Goal: Task Accomplishment & Management: Use online tool/utility

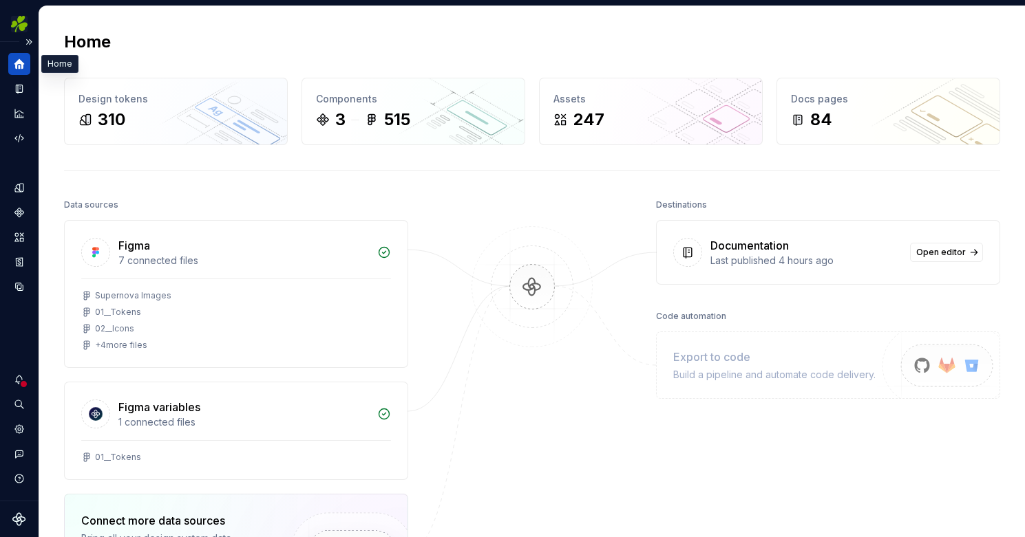
click at [23, 67] on icon "Home" at bounding box center [19, 64] width 10 height 10
click at [30, 39] on button "Expand sidebar" at bounding box center [28, 41] width 19 height 19
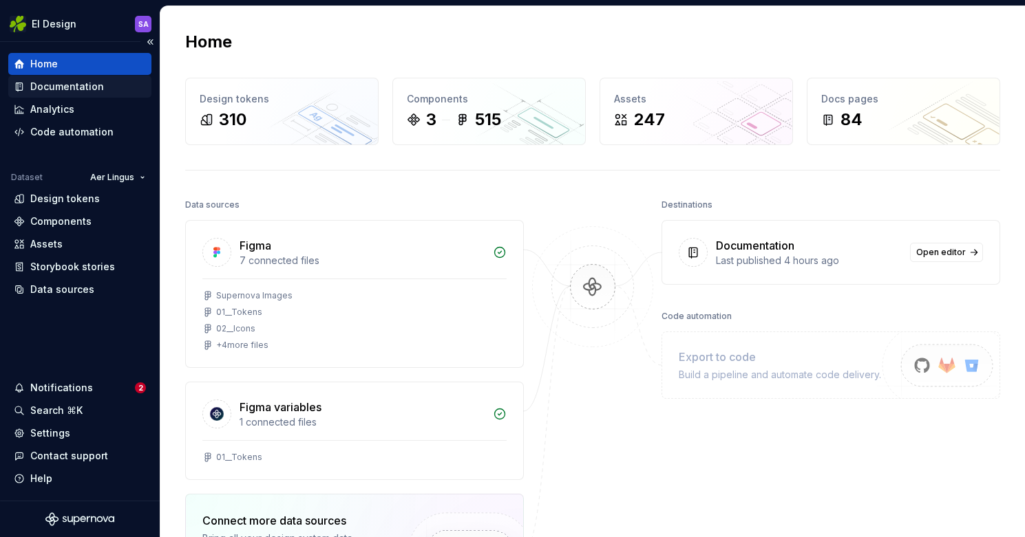
click at [58, 84] on div "Documentation" at bounding box center [67, 87] width 74 height 14
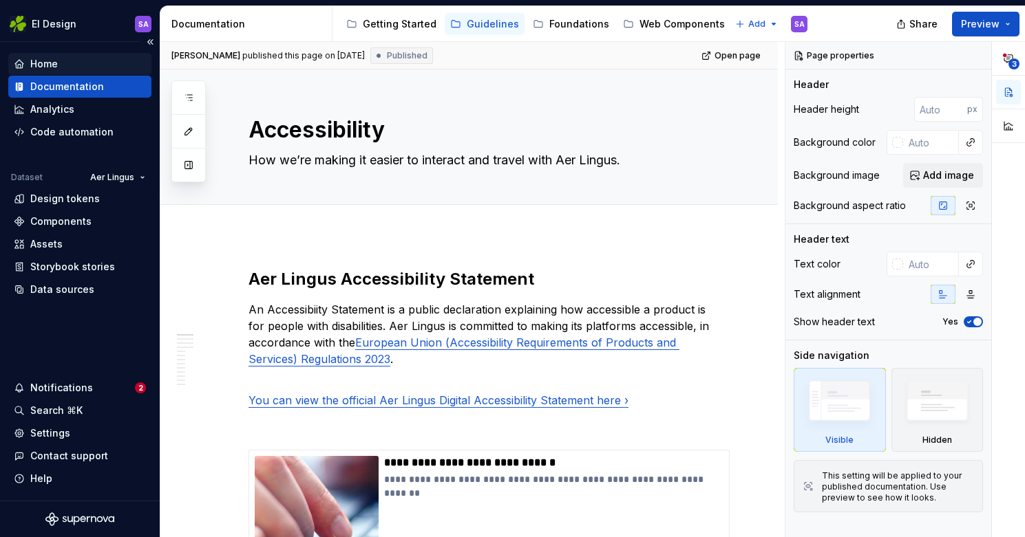
click at [60, 59] on div "Home" at bounding box center [80, 64] width 132 height 14
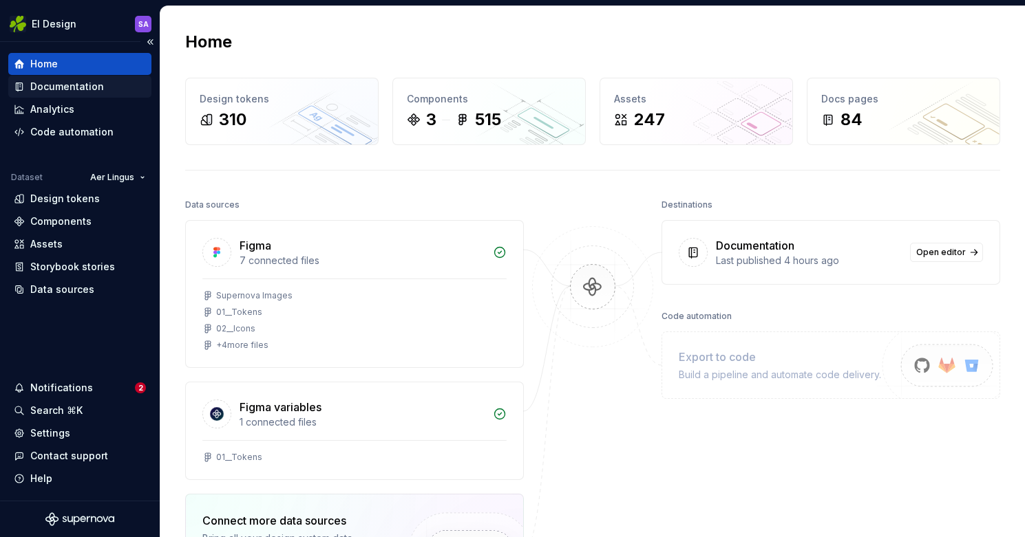
click at [88, 88] on div "Documentation" at bounding box center [67, 87] width 74 height 14
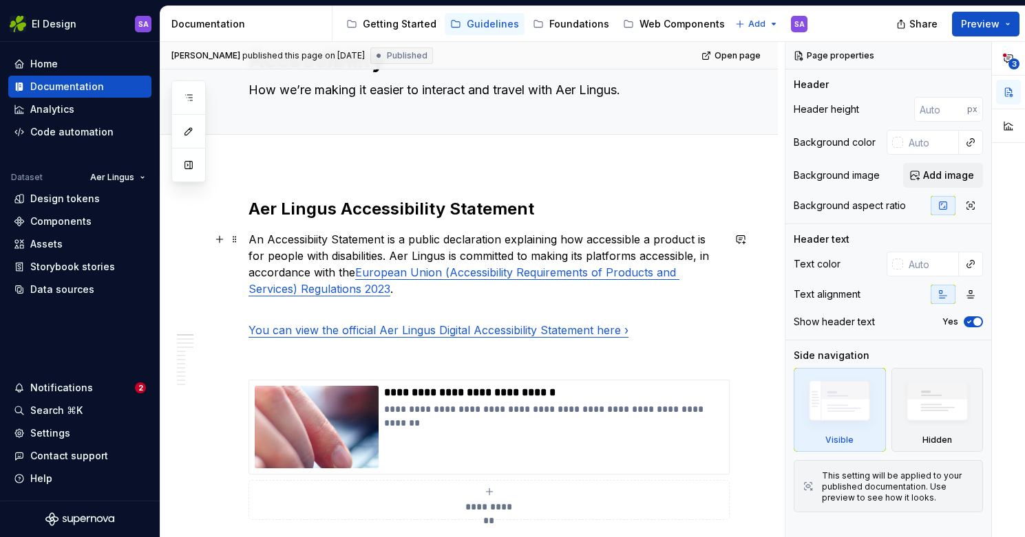
scroll to position [74, 0]
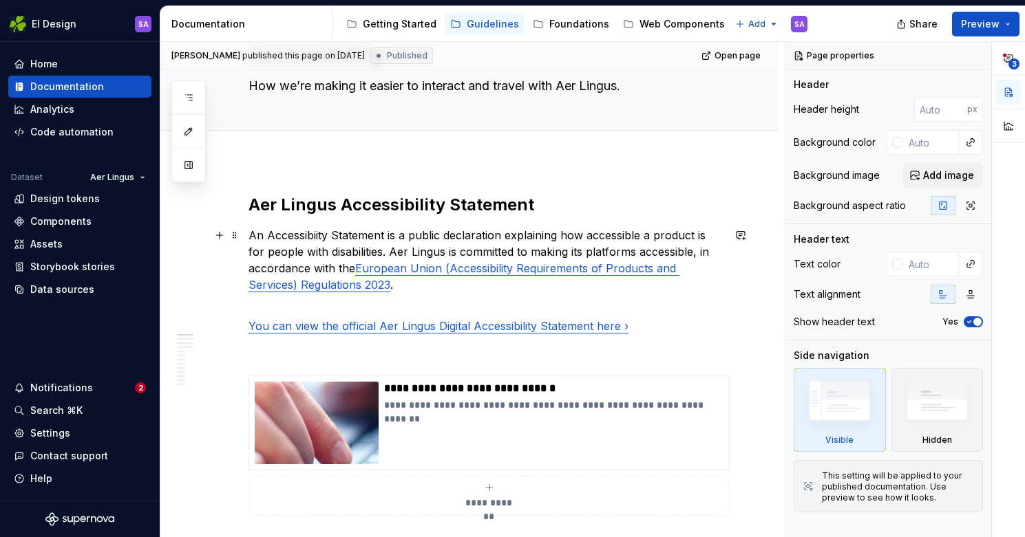
click at [405, 267] on link "European Union (Accessibility Requirements of Products and Services) Regulation…" at bounding box center [463, 276] width 431 height 30
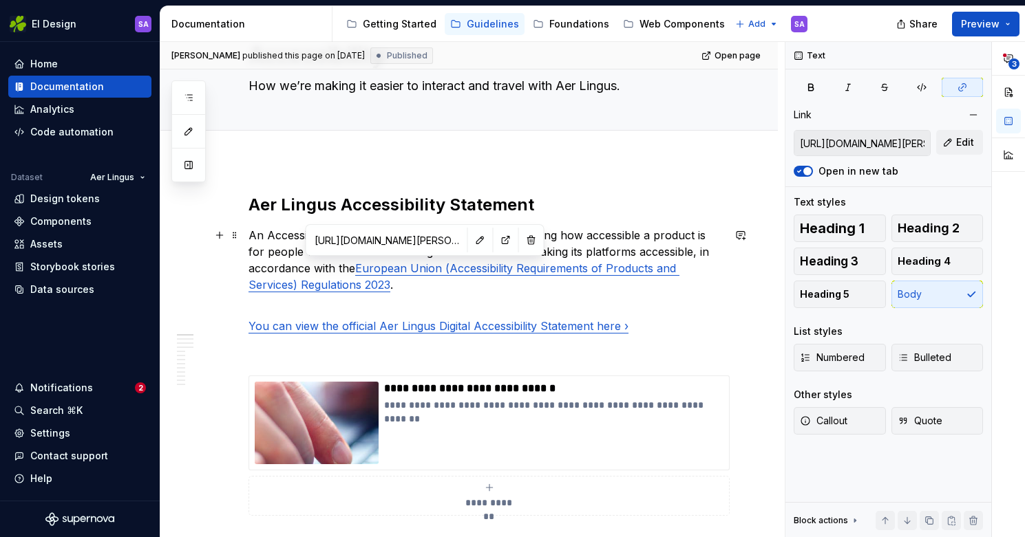
type textarea "*"
type input "[URL][DOMAIN_NAME]"
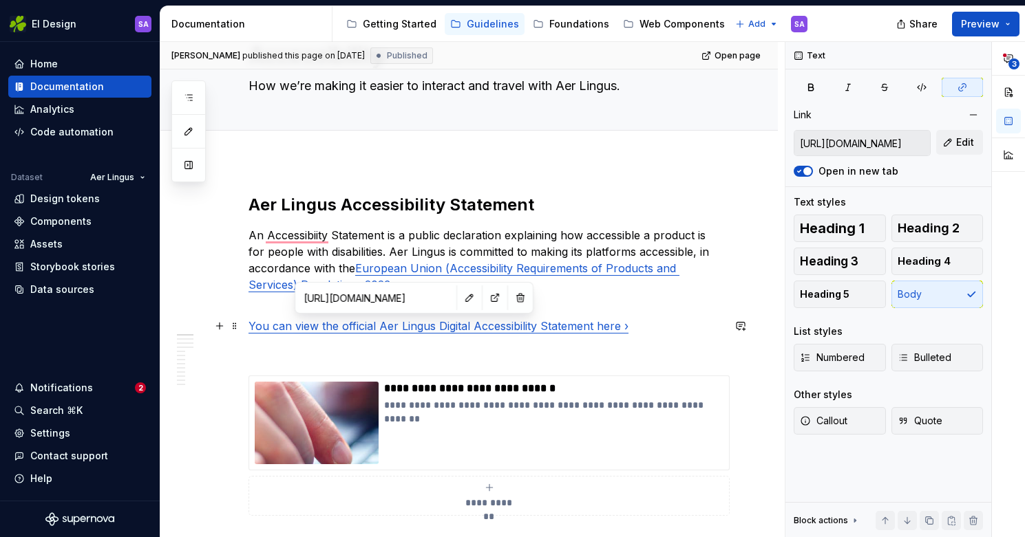
click at [394, 325] on link "You can view the official Aer Lingus Digital Accessibility Statement here ›" at bounding box center [438, 326] width 380 height 14
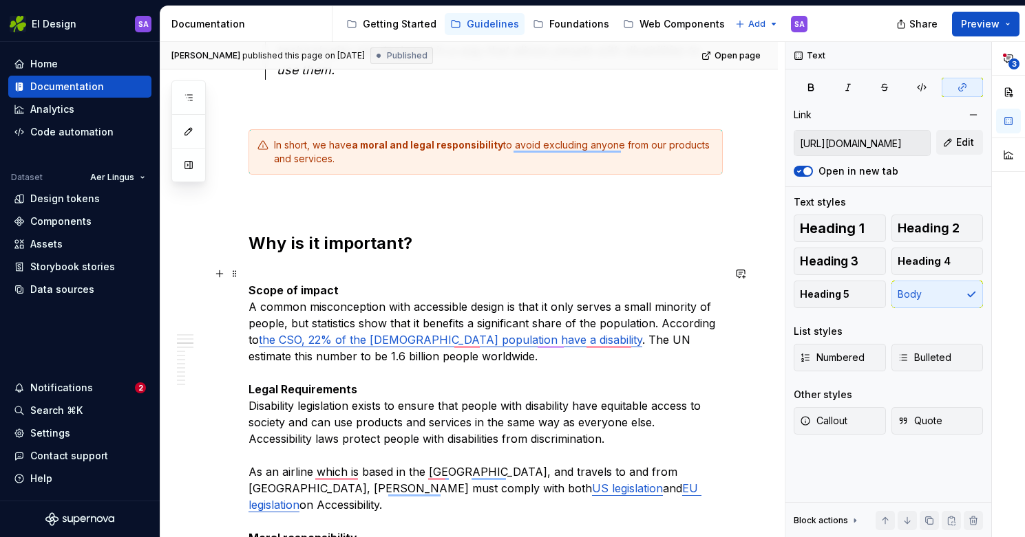
scroll to position [870, 0]
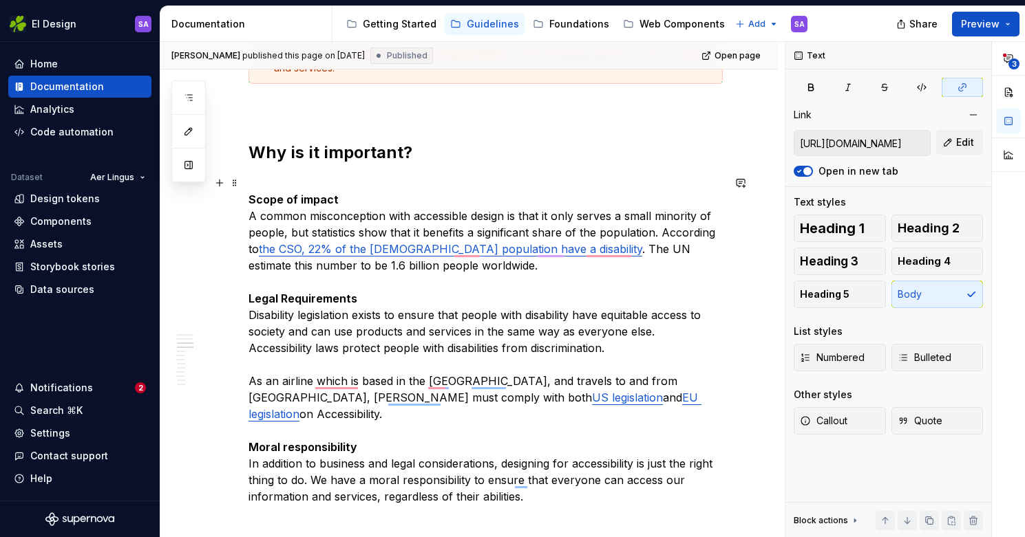
type input "[URL][DOMAIN_NAME]"
click at [417, 250] on link "the CSO, 22% of the [DEMOGRAPHIC_DATA] population have a disability" at bounding box center [450, 249] width 383 height 14
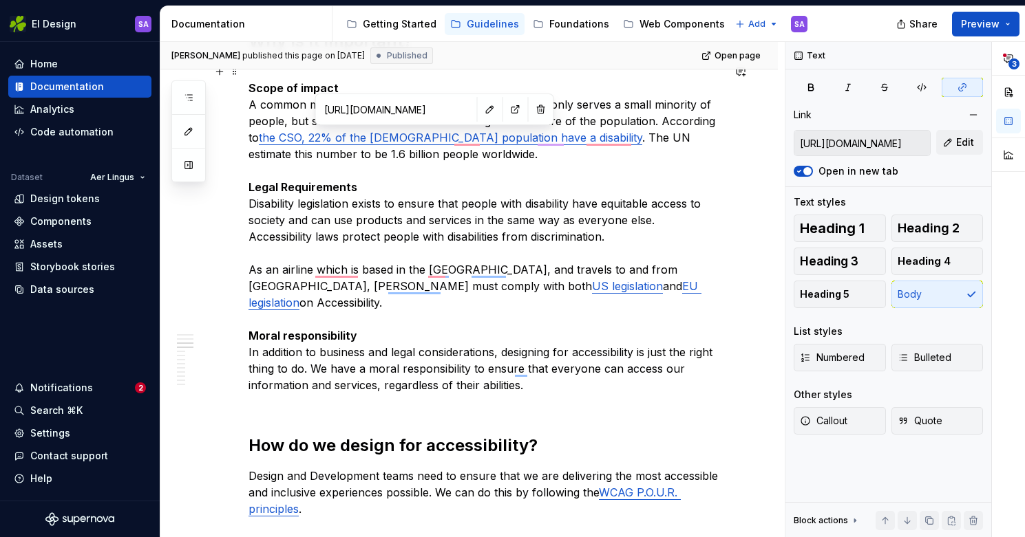
type input "[URL][DOMAIN_NAME]"
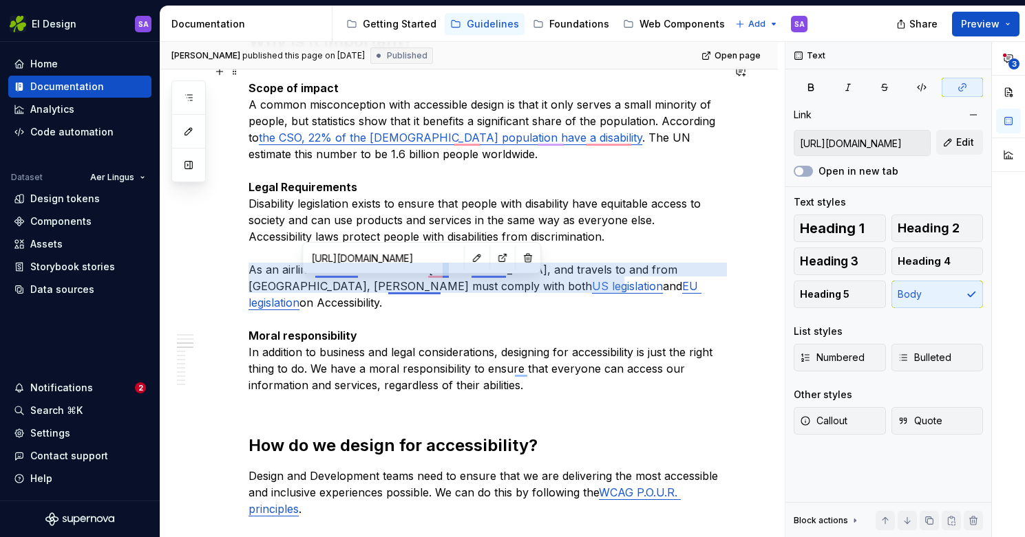
click at [592, 286] on link "US legislation" at bounding box center [627, 286] width 71 height 14
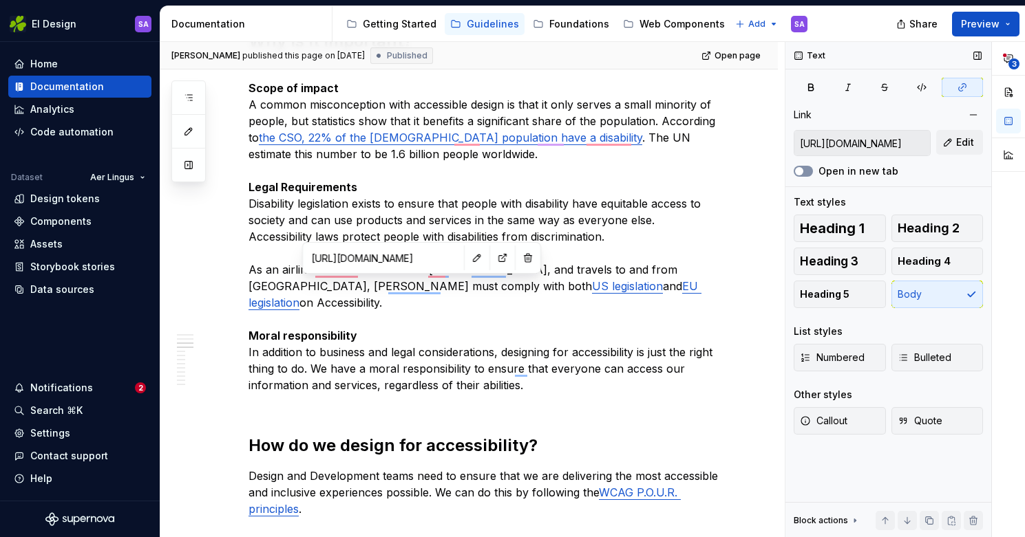
click at [808, 173] on button "Open in new tab" at bounding box center [802, 171] width 19 height 11
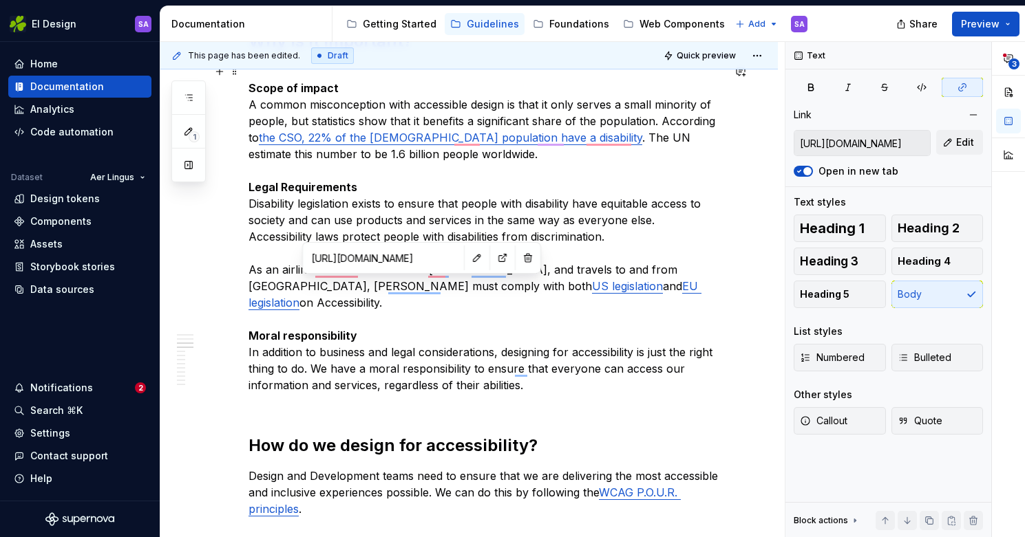
type input "[URL][DOMAIN_NAME]"
click at [522, 288] on link "EU legislation" at bounding box center [474, 294] width 453 height 30
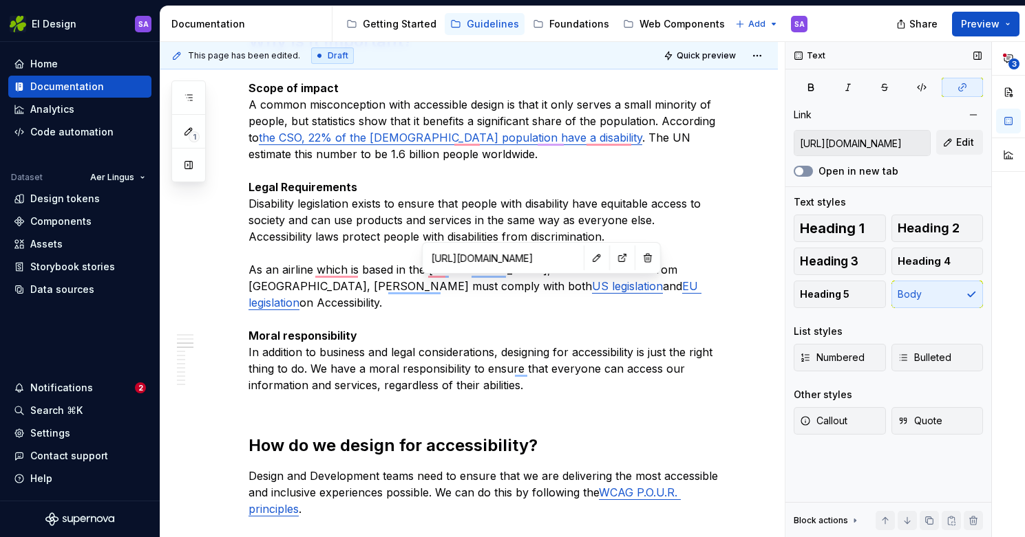
click at [806, 173] on button "Open in new tab" at bounding box center [802, 171] width 19 height 11
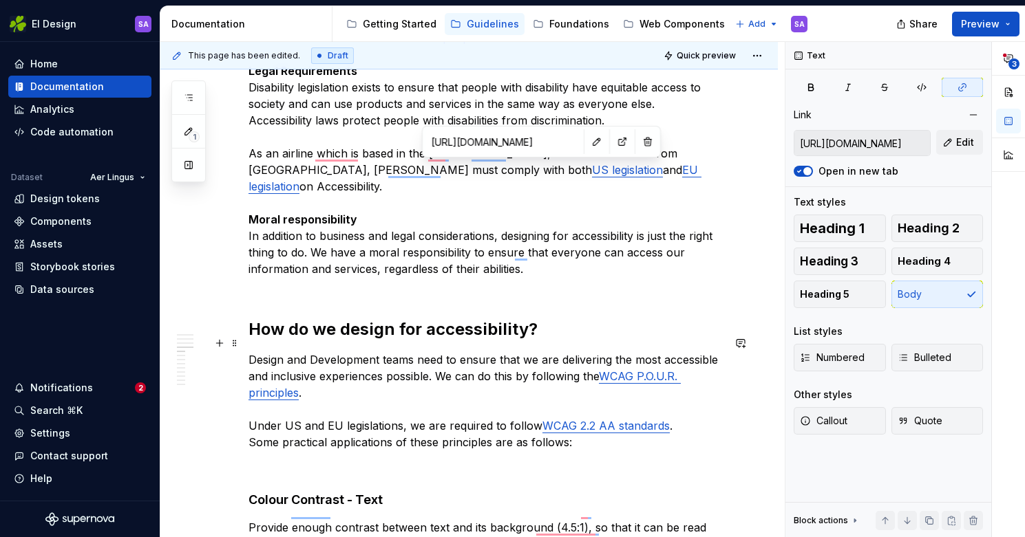
type input "[URL][DOMAIN_NAME]"
click at [637, 369] on link "WCAG P.O.U.R. principles" at bounding box center [464, 384] width 432 height 30
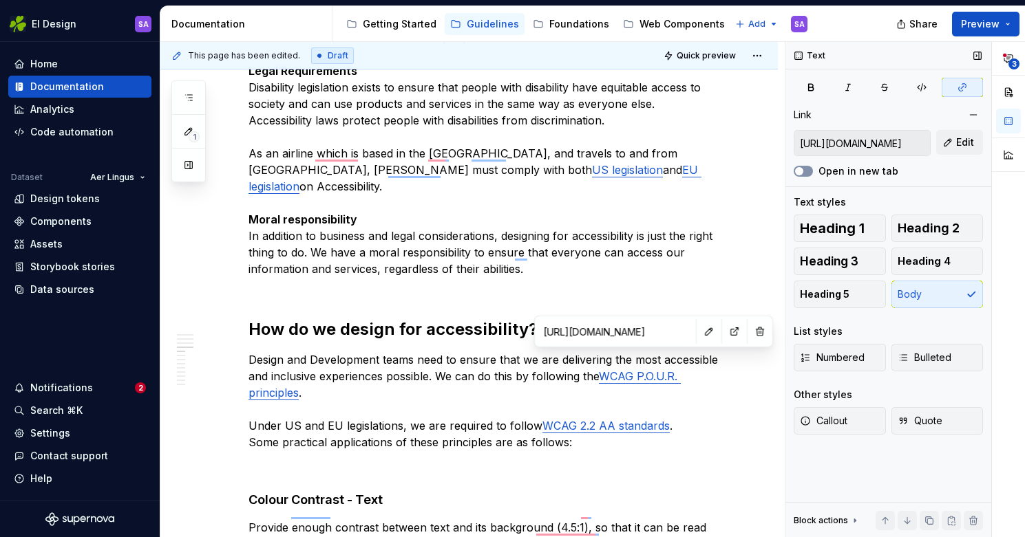
click at [807, 173] on button "Open in new tab" at bounding box center [802, 171] width 19 height 11
type input "[URL][DOMAIN_NAME]"
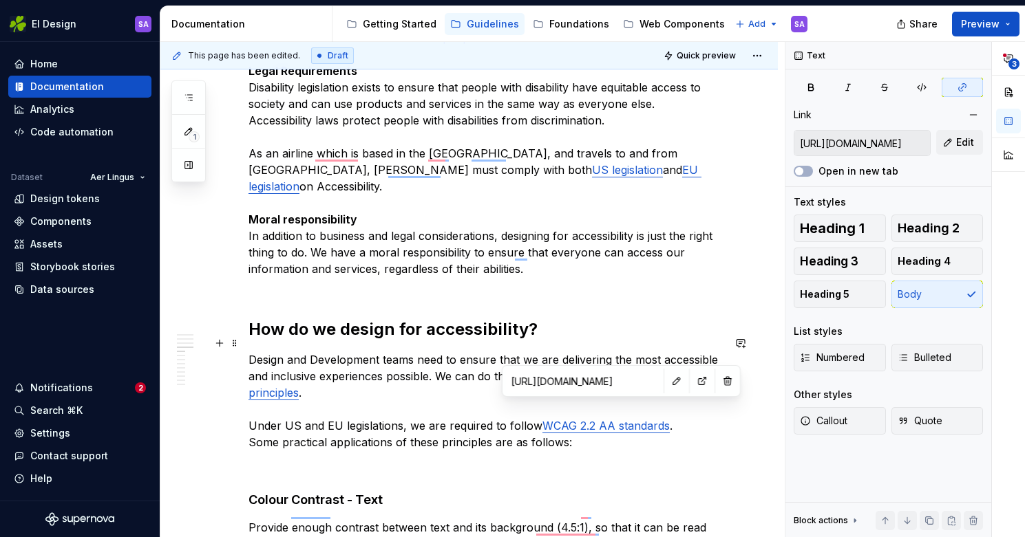
click at [603, 419] on link "WCAG 2.2 AA standards" at bounding box center [605, 426] width 127 height 14
click at [804, 173] on button "Open in new tab" at bounding box center [802, 171] width 19 height 11
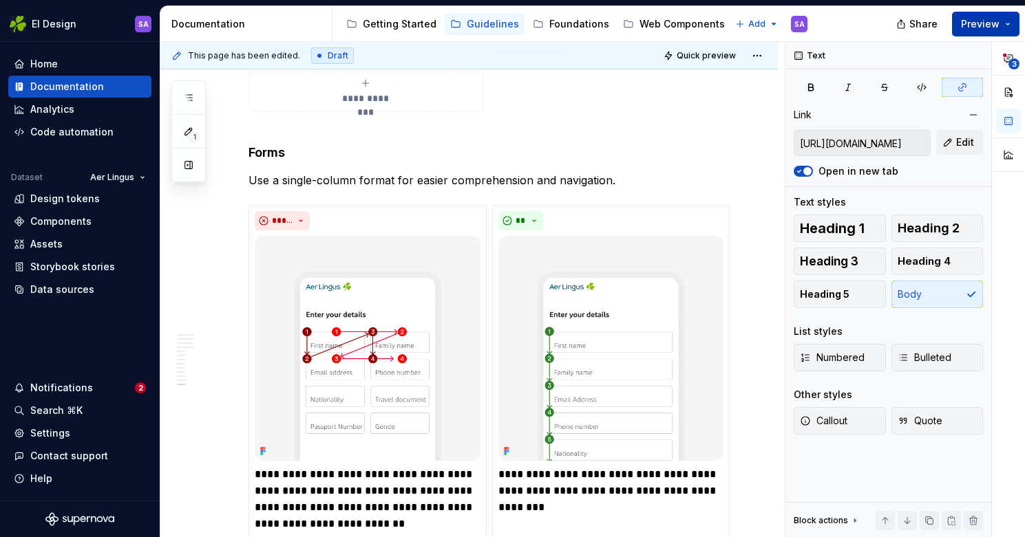
click at [980, 19] on span "Preview" at bounding box center [980, 24] width 39 height 14
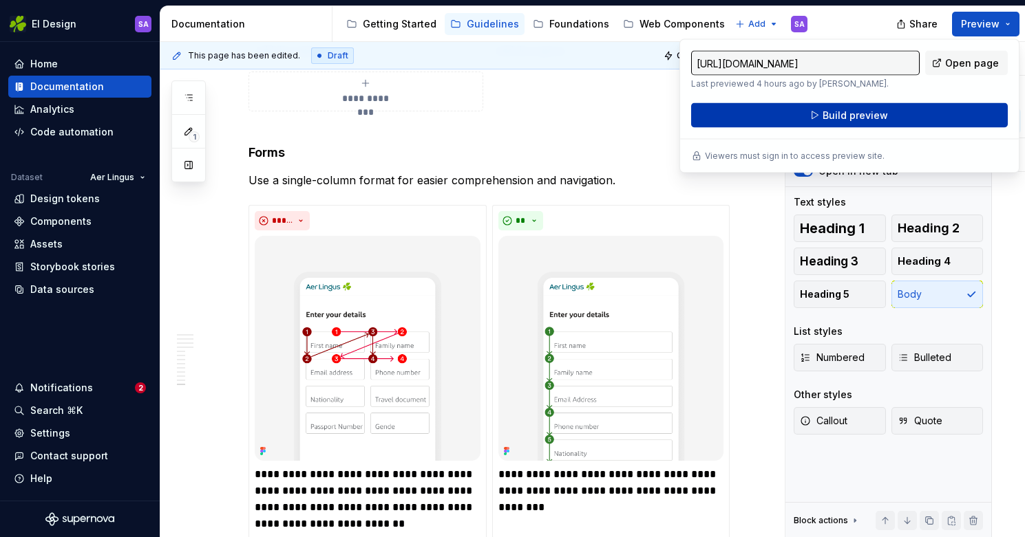
click at [863, 115] on span "Build preview" at bounding box center [854, 116] width 65 height 14
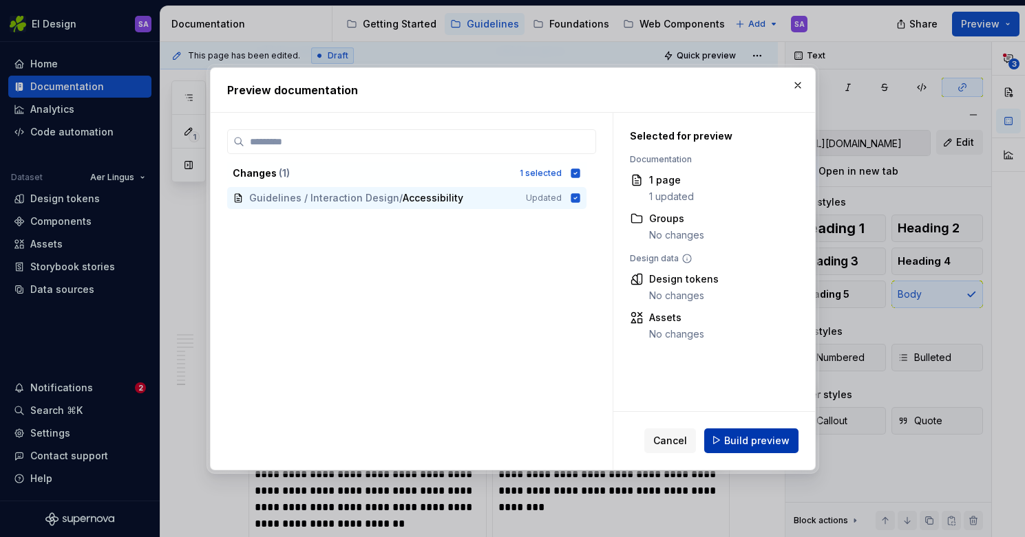
click at [749, 436] on span "Build preview" at bounding box center [756, 440] width 65 height 14
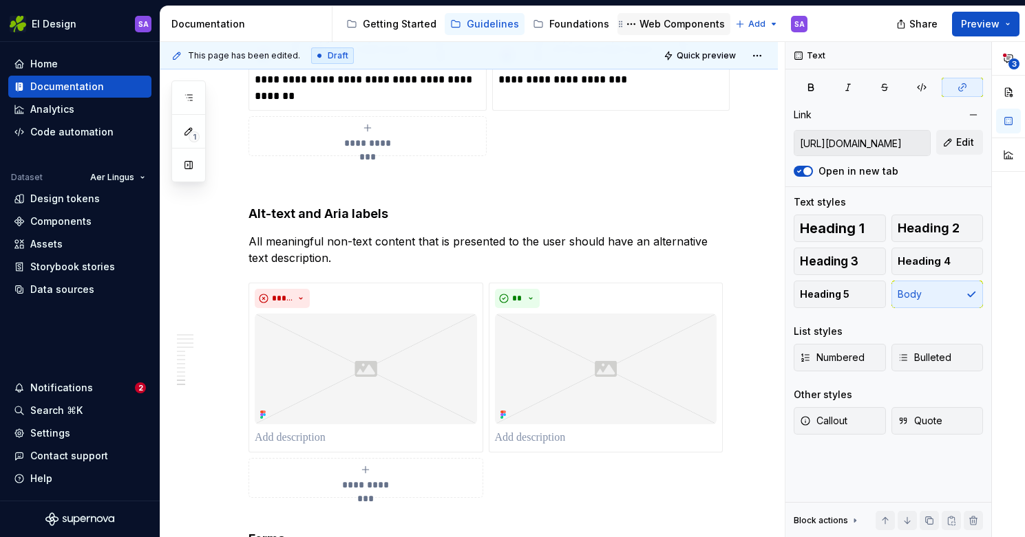
type textarea "*"
